Goal: Task Accomplishment & Management: Use online tool/utility

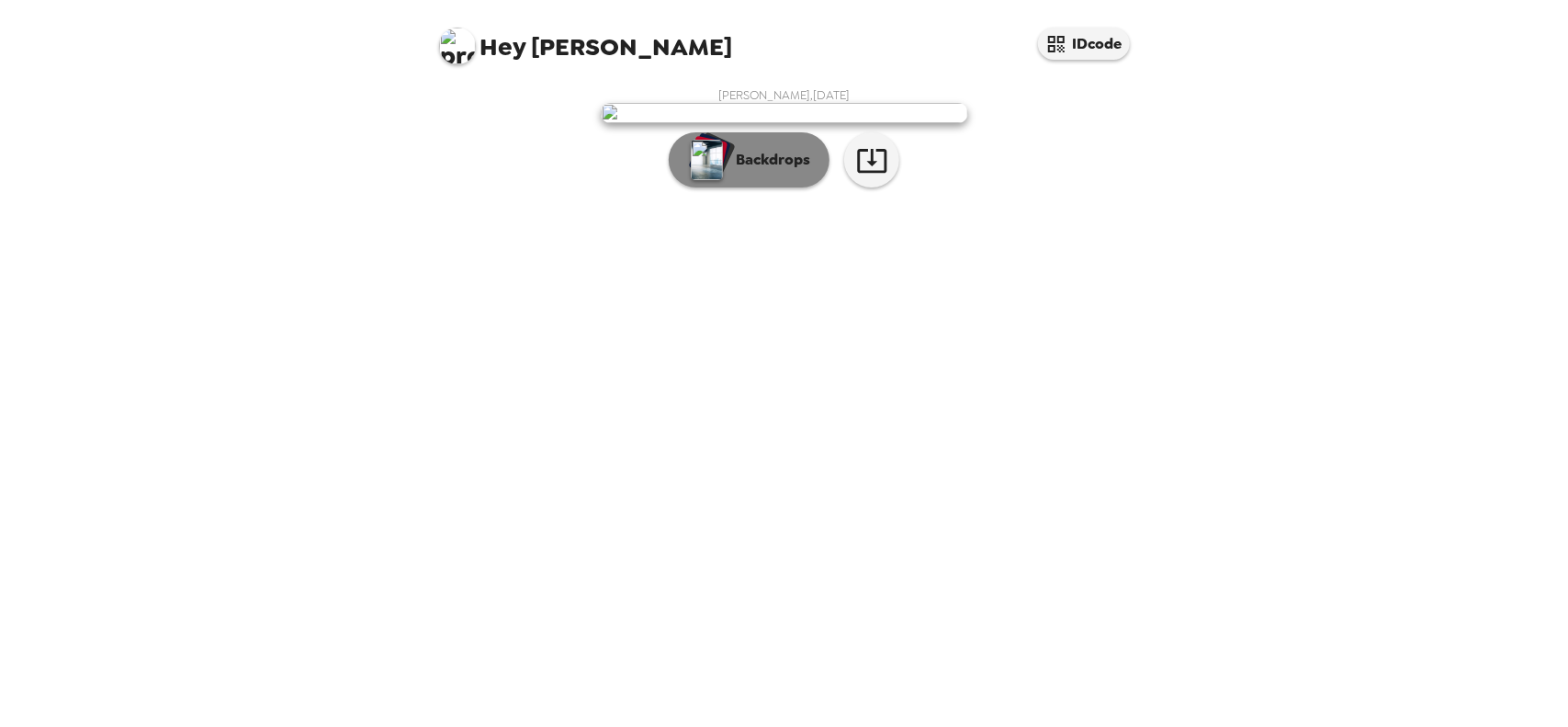
click at [713, 180] on img "button" at bounding box center [706, 160] width 32 height 41
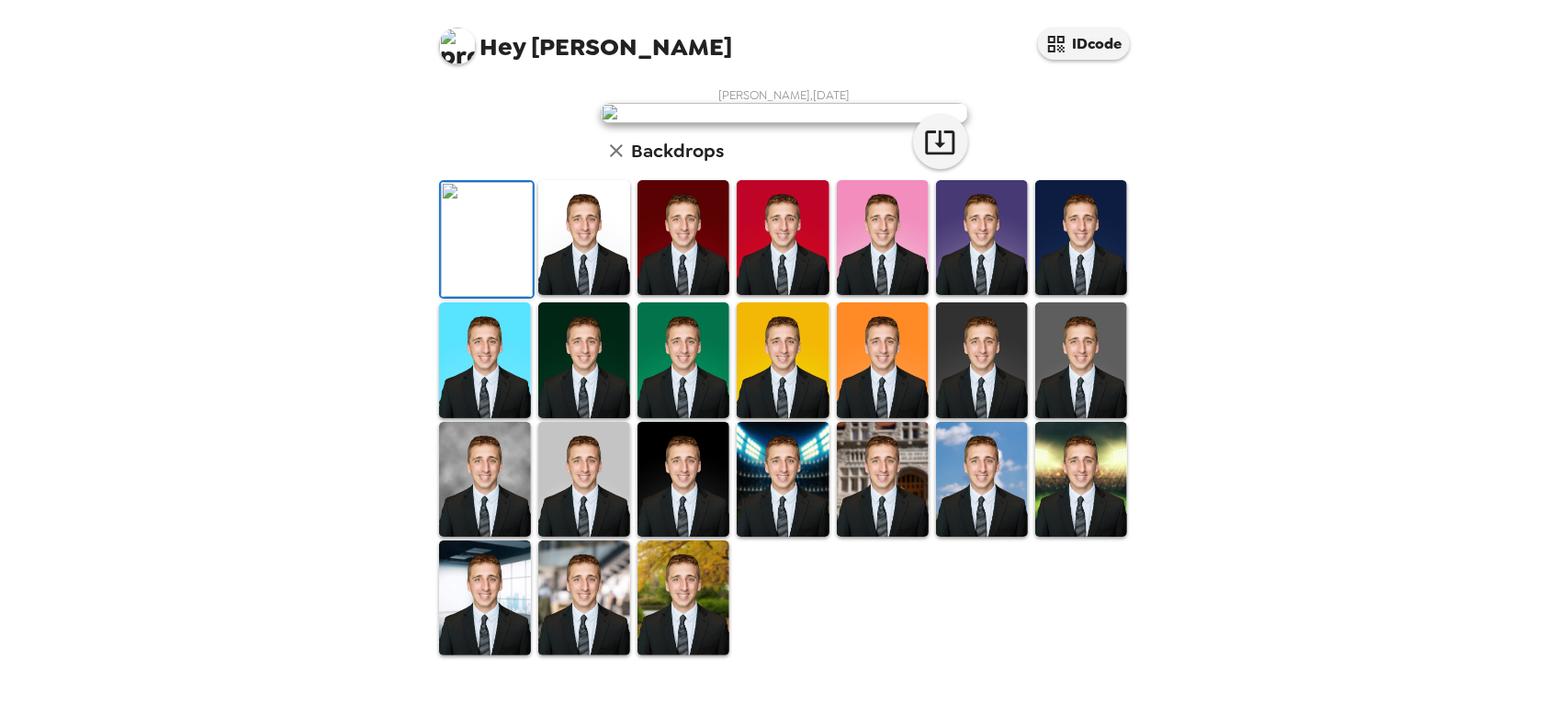
scroll to position [276, 0]
click at [1067, 295] on img at bounding box center [1081, 238] width 92 height 115
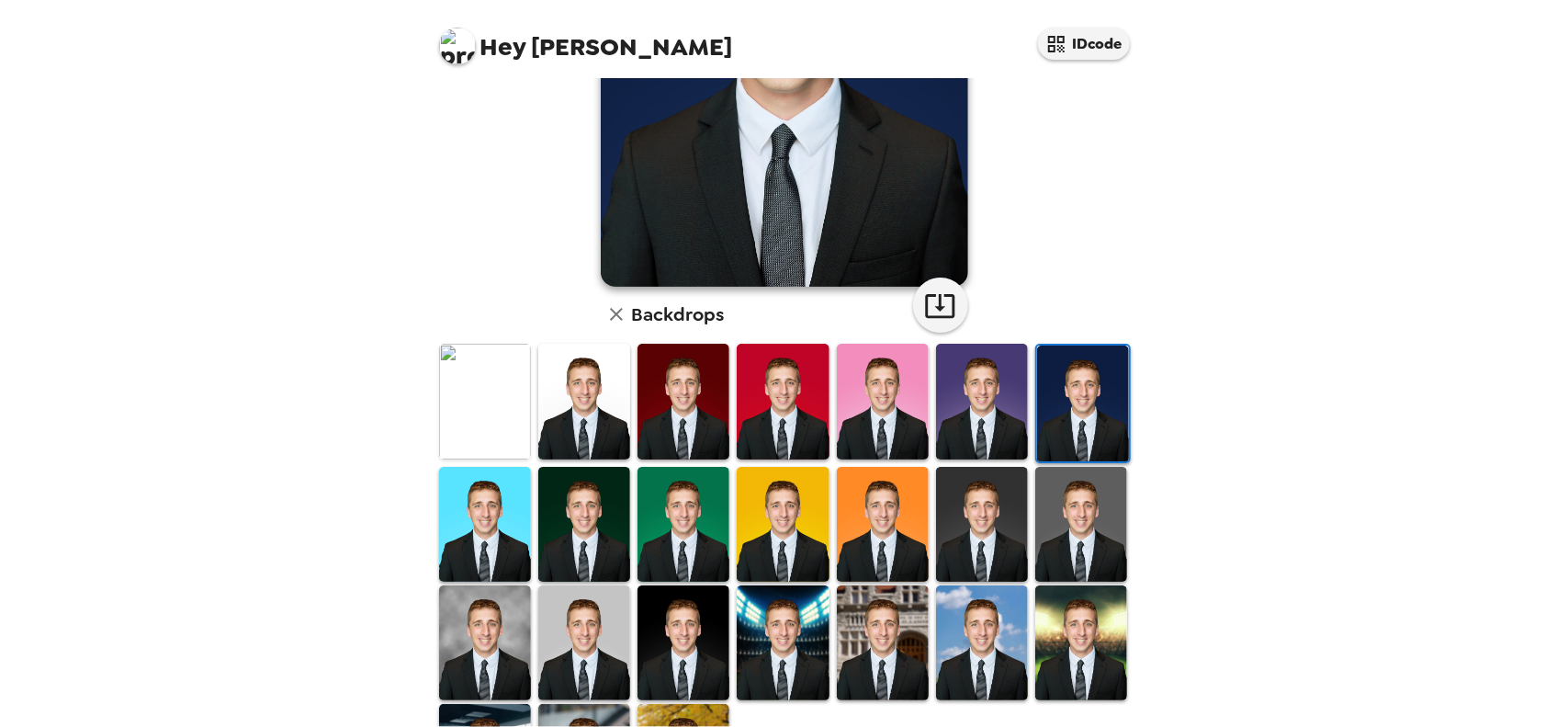
click at [573, 511] on img at bounding box center [583, 524] width 92 height 115
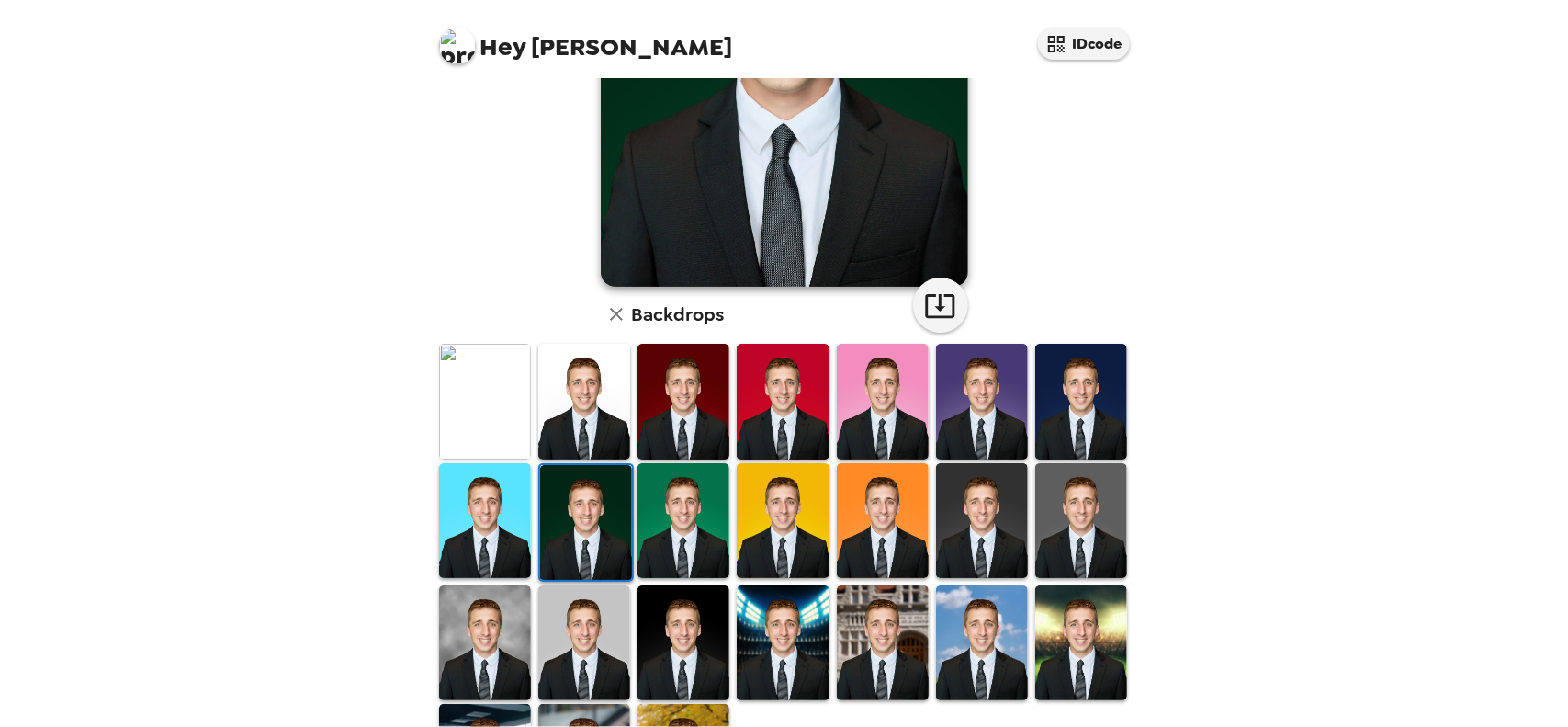
click at [677, 625] on img at bounding box center [683, 643] width 92 height 115
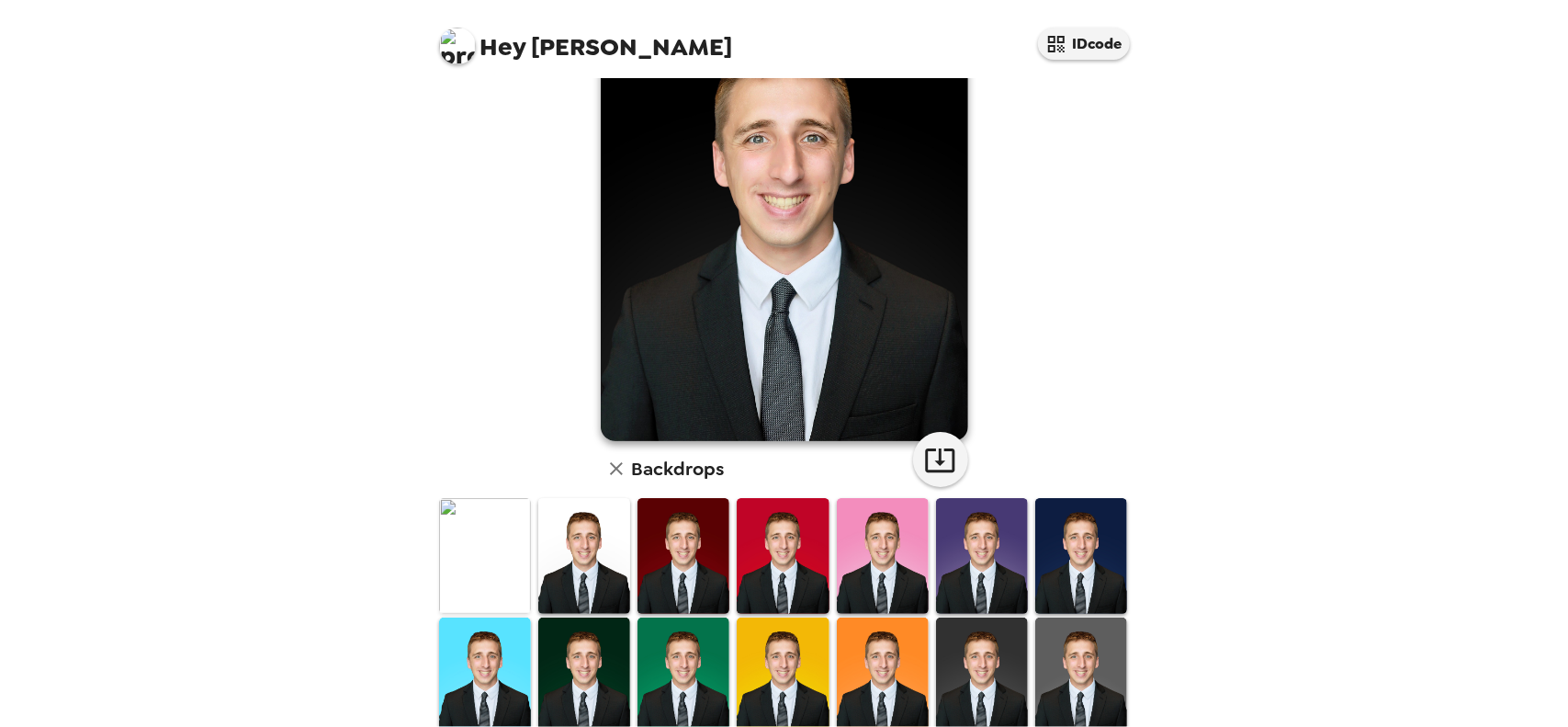
scroll to position [184, 0]
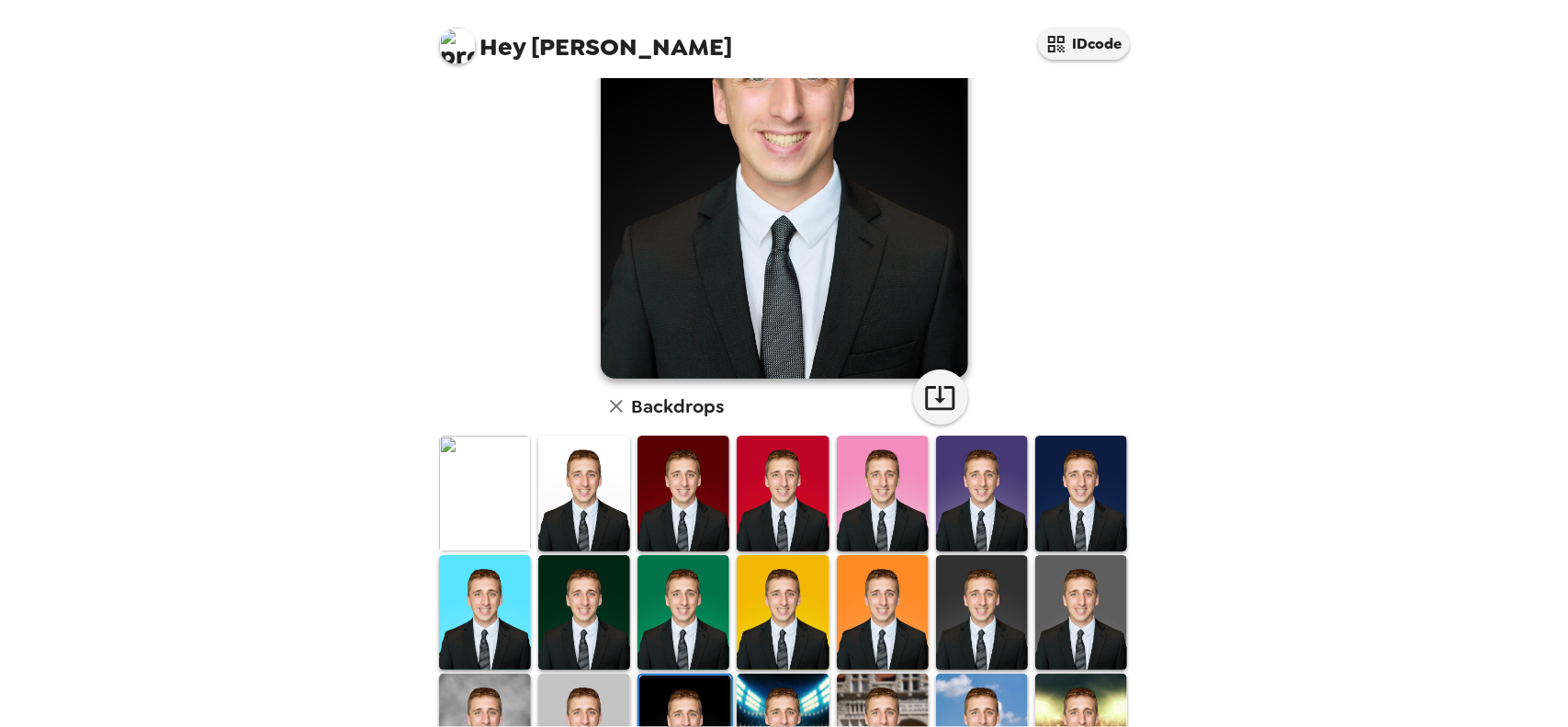
click at [1077, 475] on img at bounding box center [1081, 493] width 92 height 115
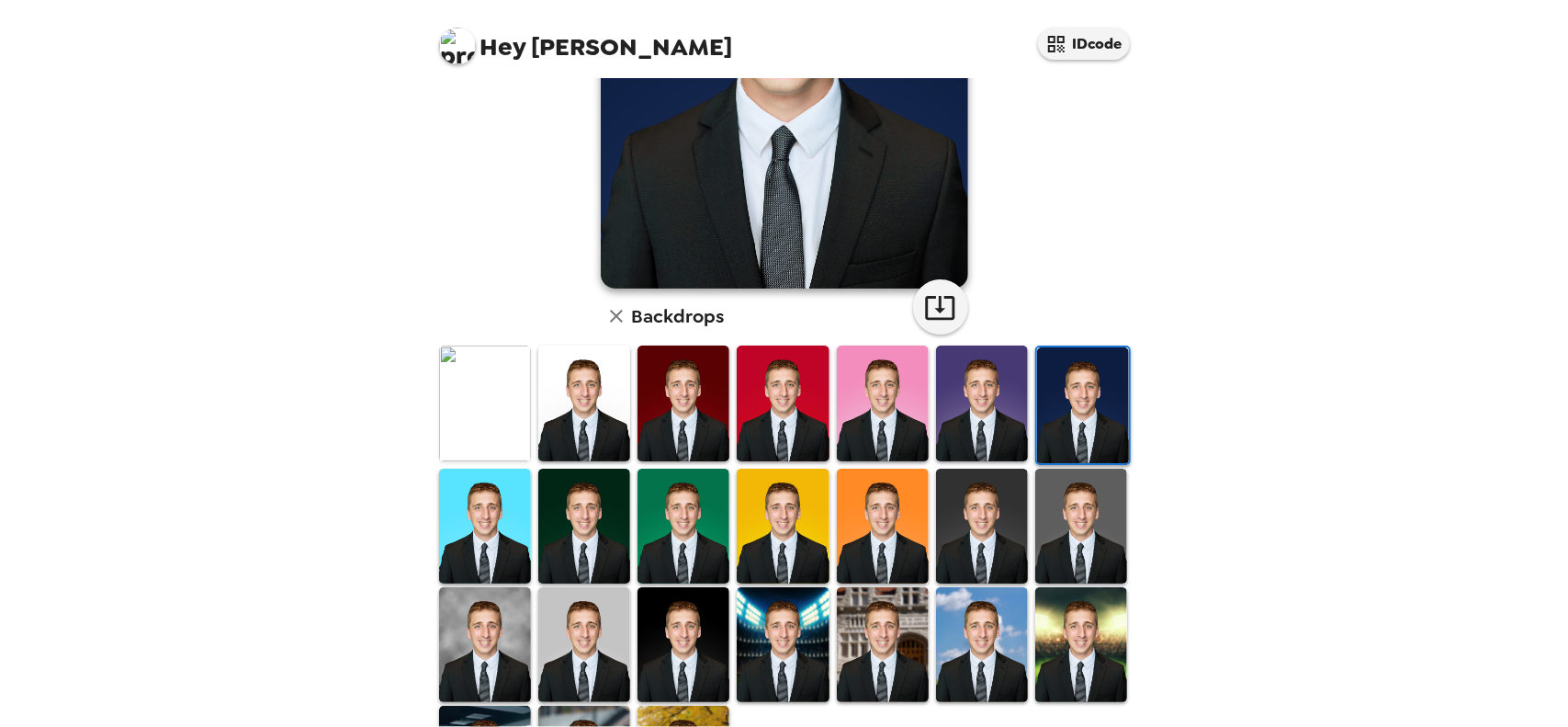
scroll to position [0, 0]
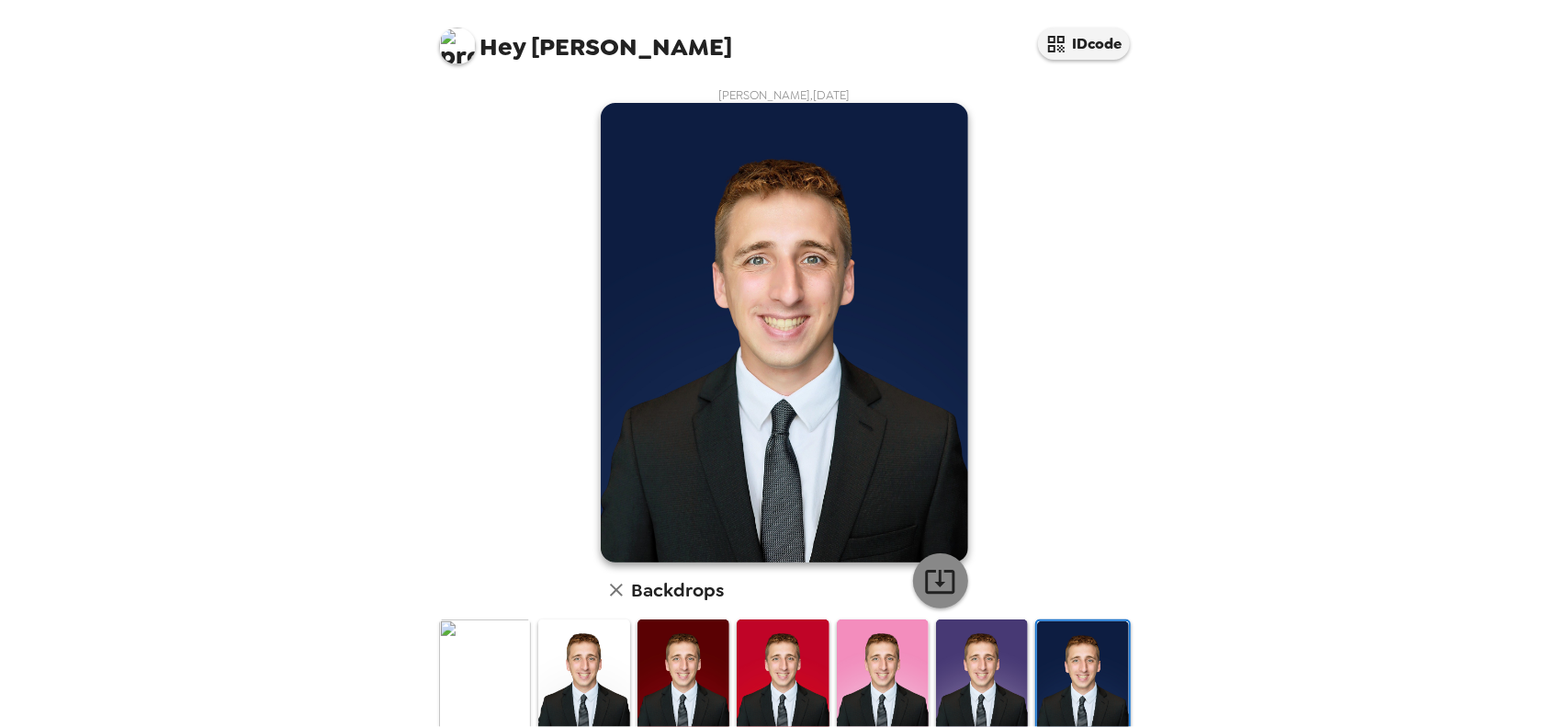
click at [939, 580] on icon "button" at bounding box center [940, 581] width 32 height 32
